Goal: Find specific page/section: Find specific page/section

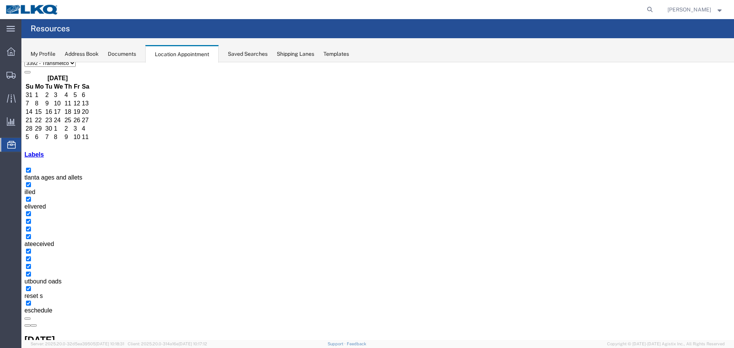
scroll to position [26, 0]
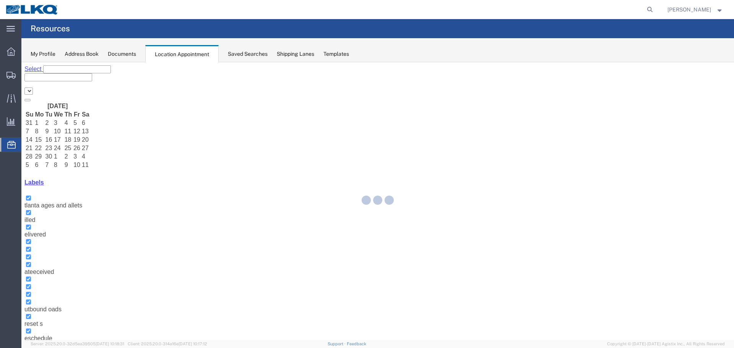
select select "28018"
